Goal: Task Accomplishment & Management: Complete application form

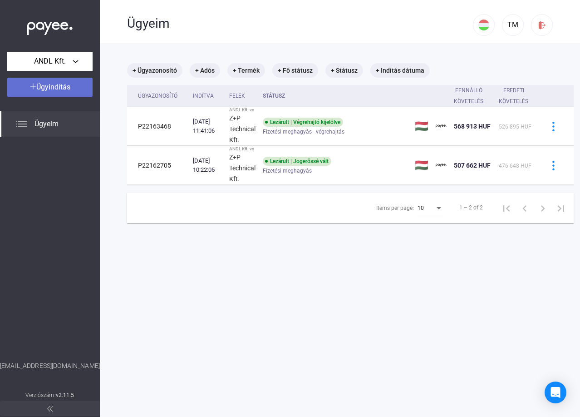
click at [59, 87] on span "Ügyindítás" at bounding box center [53, 87] width 34 height 9
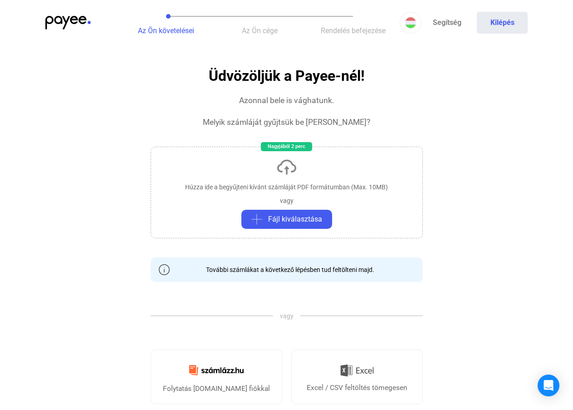
click at [258, 32] on span "Az Ön cége" at bounding box center [260, 30] width 36 height 9
click at [266, 33] on span "Az Ön cége" at bounding box center [260, 30] width 36 height 9
click at [175, 34] on span "Az Ön követelései" at bounding box center [166, 30] width 56 height 9
click at [60, 25] on img at bounding box center [67, 23] width 45 height 14
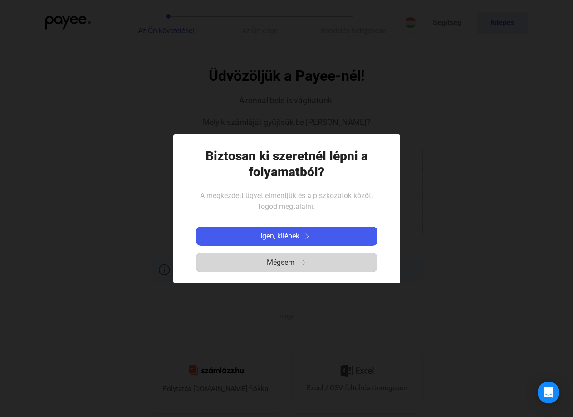
click at [279, 261] on span "Mégsem" at bounding box center [281, 262] width 28 height 11
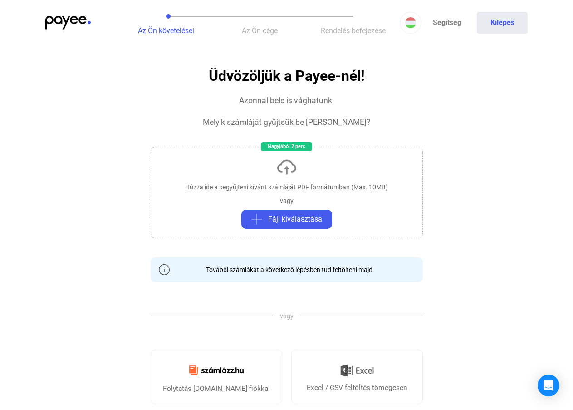
click at [476, 121] on app-invoice "Üdvözöljük a Payee-nél! Azonnal bele is vághatunk. Melyik számláját gyűjtsük be…" at bounding box center [286, 394] width 573 height 653
